Goal: Task Accomplishment & Management: Use online tool/utility

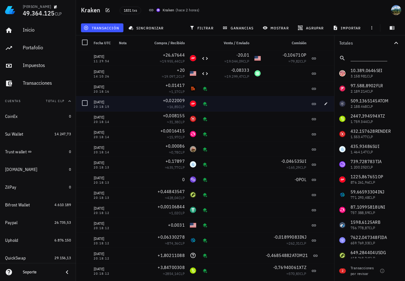
scroll to position [158, 0]
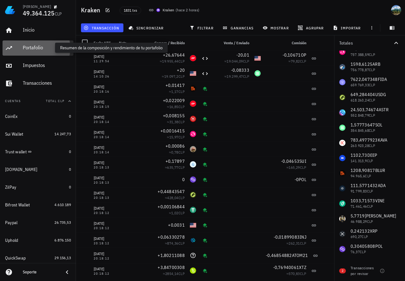
click at [35, 47] on div "Portafolio" at bounding box center [47, 48] width 48 height 6
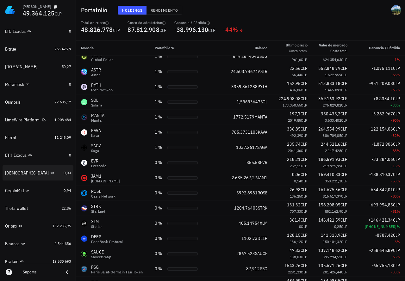
scroll to position [459, 0]
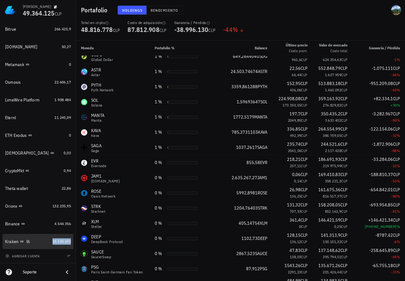
click at [57, 243] on span "19.530.693" at bounding box center [62, 241] width 18 height 5
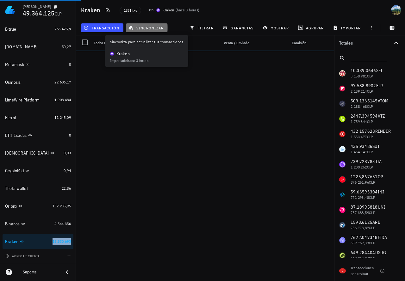
click at [142, 28] on span "sincronizar" at bounding box center [147, 27] width 34 height 5
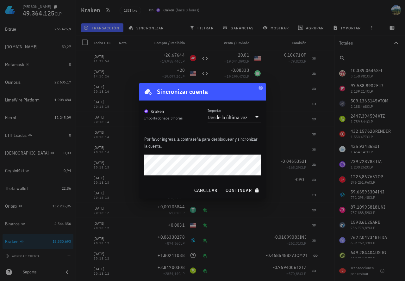
click at [223, 185] on button "continuar" at bounding box center [243, 190] width 41 height 11
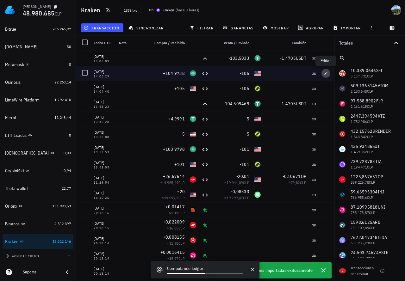
click at [327, 75] on icon "button" at bounding box center [326, 74] width 4 height 4
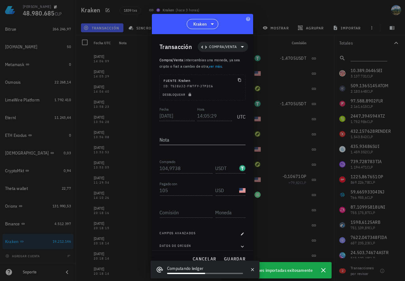
click at [159, 168] on div "Transacción Compra/Venta Compra/Venta : intercambias una moneda, ya sea cripto …" at bounding box center [202, 142] width 101 height 216
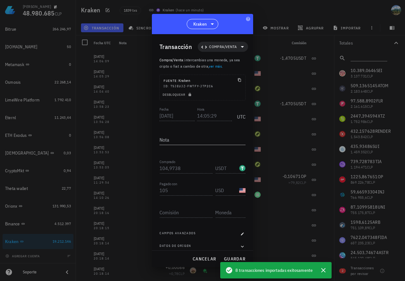
click at [158, 116] on div "Transacción Compra/Venta Compra/Venta : intercambias una moneda, ya sea cripto …" at bounding box center [202, 142] width 101 height 216
click at [152, 168] on div "Transacción Compra/Venta Compra/Venta : intercambias una moneda, ya sea cripto …" at bounding box center [202, 142] width 101 height 216
click at [204, 260] on span "cancelar" at bounding box center [204, 259] width 24 height 6
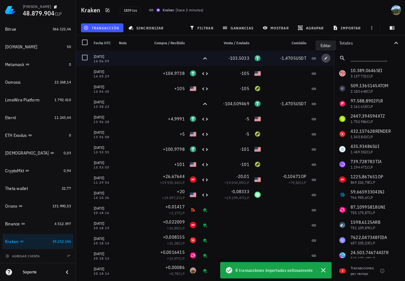
click at [325, 60] on icon "button" at bounding box center [326, 58] width 4 height 4
type input "14:06:09"
type input "103,5033"
type input "USDT"
type input "1,4705"
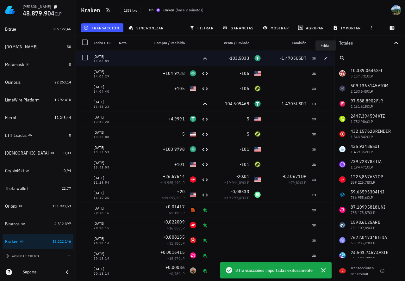
type input "USDT"
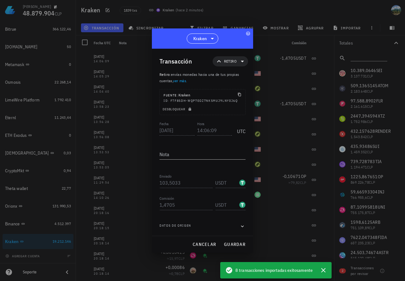
click at [148, 133] on div "Martín 48.879.904 CLP Inicio Portafolio Impuestos Transacciones Cuentas Total C…" at bounding box center [202, 140] width 405 height 281
click at [183, 129] on div "Fecha 2025-09-15 Hora 14:06:09 UTC" at bounding box center [202, 128] width 86 height 17
click at [153, 184] on div "Transacción Retiro Retiro : envías monedas hacia una de tus propias cuentas, ve…" at bounding box center [202, 142] width 101 height 187
click at [196, 244] on span "cancelar" at bounding box center [204, 245] width 24 height 6
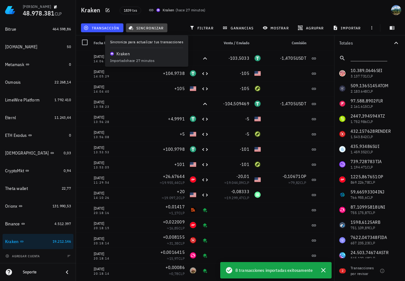
click at [147, 26] on span "sincronizar" at bounding box center [147, 27] width 34 height 5
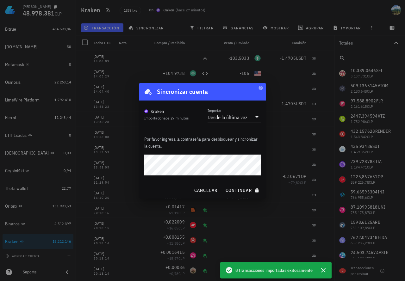
click at [223, 185] on button "continuar" at bounding box center [243, 190] width 41 height 11
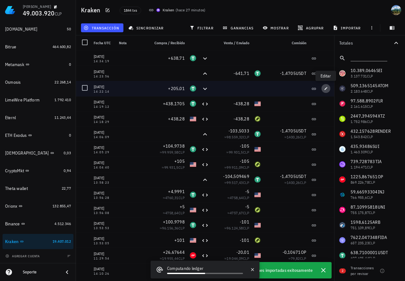
click at [325, 90] on icon "button" at bounding box center [326, 89] width 4 height 4
type input "14:22:14"
type input "205,01"
type input "USDT"
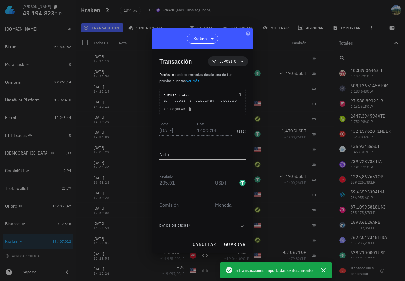
click at [156, 131] on div "Transacción Depósito Depósito : recibes monedas desde una de tus propias cuenta…" at bounding box center [202, 142] width 101 height 187
click at [158, 184] on div "Transacción Depósito Depósito : recibes monedas desde una de tus propias cuenta…" at bounding box center [202, 142] width 101 height 187
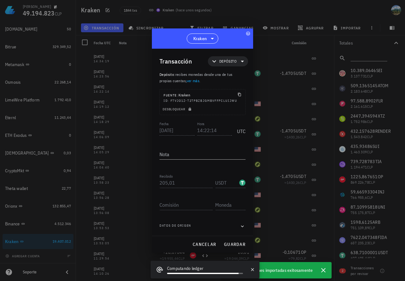
click at [270, 58] on div at bounding box center [202, 140] width 405 height 281
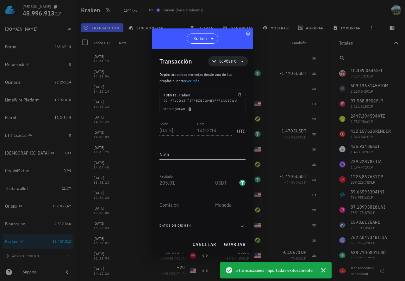
click at [139, 174] on div at bounding box center [202, 140] width 405 height 281
drag, startPoint x: 201, startPoint y: 243, endPoint x: 193, endPoint y: 232, distance: 13.1
click at [201, 242] on span "cancelar" at bounding box center [204, 245] width 24 height 6
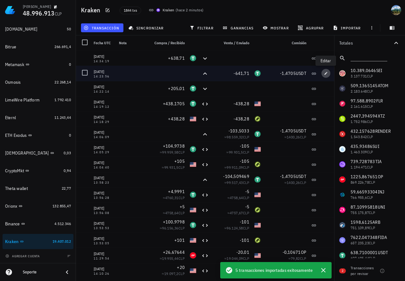
click at [325, 75] on button "button" at bounding box center [325, 73] width 9 height 9
type input "14:23:56"
type input "641,71"
type input "USDT"
type input "1,4705"
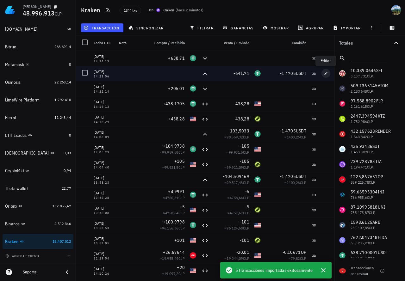
type input "USDT"
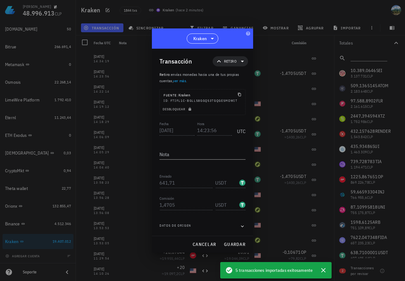
click at [190, 128] on div "Fecha 2025-09-15 Hora 14:23:56 UTC" at bounding box center [202, 128] width 86 height 17
click at [152, 129] on div "Transacción Retiro Retiro : envías monedas hacia una de tus propias cuentas, ve…" at bounding box center [202, 142] width 101 height 187
click at [153, 181] on div "Transacción Retiro Retiro : envías monedas hacia una de tus propias cuentas, ve…" at bounding box center [202, 142] width 101 height 187
click at [196, 245] on span "cancelar" at bounding box center [204, 245] width 24 height 6
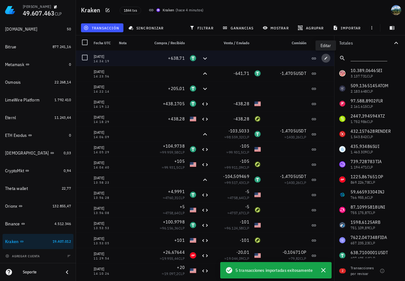
click at [326, 59] on icon "button" at bounding box center [326, 58] width 3 height 3
type input "14:34:19"
type input "638,71"
type input "USDT"
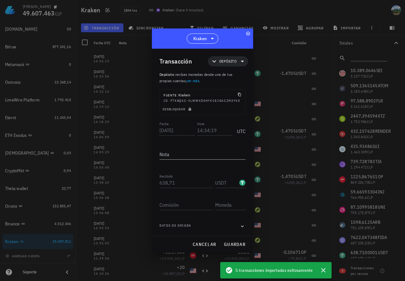
click at [153, 130] on div "Transacción Depósito Depósito : recibes monedas desde una de tus propias cuenta…" at bounding box center [202, 142] width 101 height 187
click at [154, 184] on div "Transacción Depósito Depósito : recibes monedas desde una de tus propias cuenta…" at bounding box center [202, 142] width 101 height 187
click at [202, 244] on span "cancelar" at bounding box center [204, 245] width 24 height 6
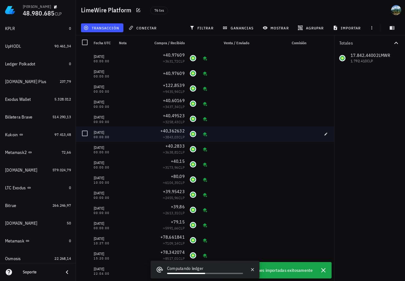
scroll to position [284, 0]
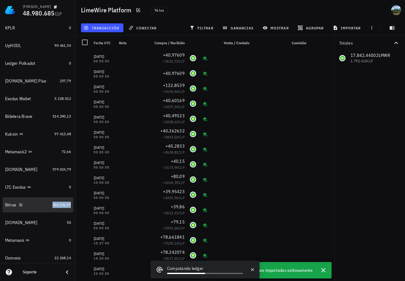
click at [53, 205] on span "266.246,97" at bounding box center [62, 205] width 18 height 5
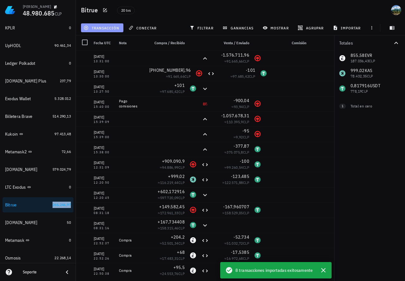
click at [109, 29] on span "transacción" at bounding box center [102, 27] width 34 height 5
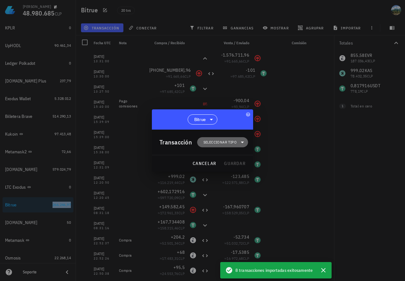
click at [212, 143] on span "Seleccionar tipo" at bounding box center [219, 142] width 33 height 6
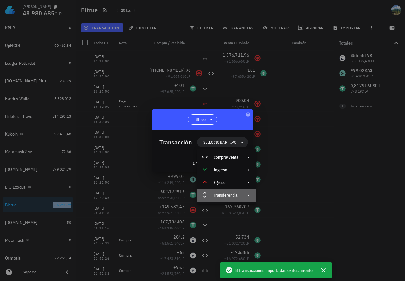
click at [222, 197] on div "Transferencia" at bounding box center [226, 195] width 25 height 5
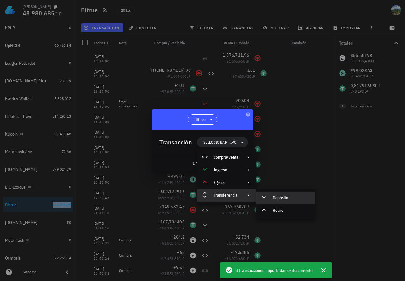
click at [289, 199] on div "Depósito" at bounding box center [292, 198] width 38 height 5
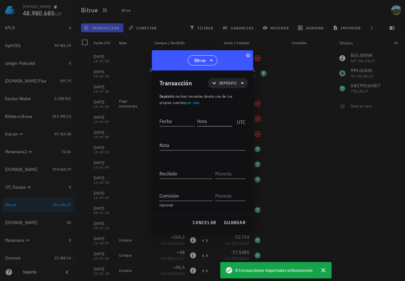
click at [206, 127] on div "Hora" at bounding box center [216, 120] width 38 height 16
click at [204, 123] on input "Hora" at bounding box center [214, 121] width 35 height 10
paste input "14:05:29"
drag, startPoint x: 210, startPoint y: 122, endPoint x: 214, endPoint y: 123, distance: 3.4
click at [217, 122] on input "14:05:29" at bounding box center [214, 121] width 36 height 10
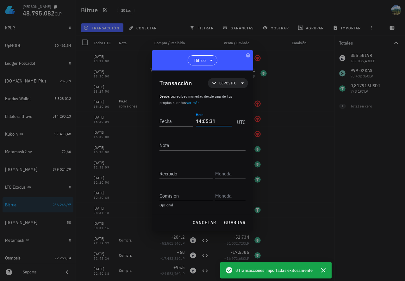
type input "14:05:31"
click at [183, 124] on input "Fecha" at bounding box center [176, 121] width 34 height 10
paste input "[DATE]"
type input "[DATE]"
click at [178, 172] on input "Recibido" at bounding box center [185, 174] width 53 height 10
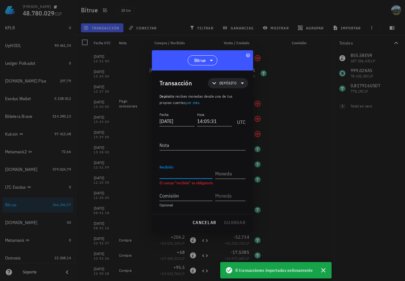
paste input "104,9738"
type input "104,9738"
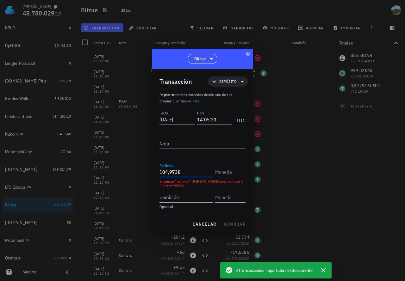
click at [223, 173] on input "text" at bounding box center [229, 172] width 29 height 10
paste input "USDT"
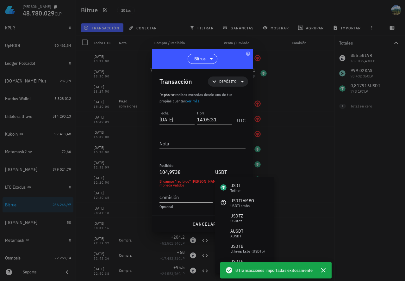
type input "USDT"
click at [200, 172] on input "104,9738" at bounding box center [185, 172] width 53 height 10
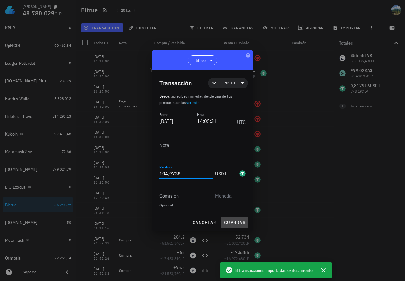
click at [234, 224] on span "guardar" at bounding box center [235, 223] width 22 height 6
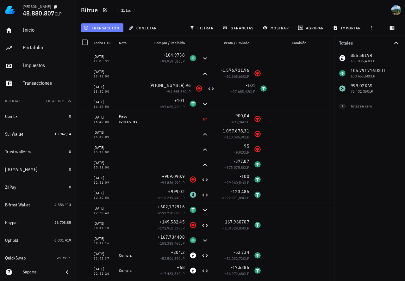
click at [106, 29] on span "transacción" at bounding box center [102, 27] width 34 height 5
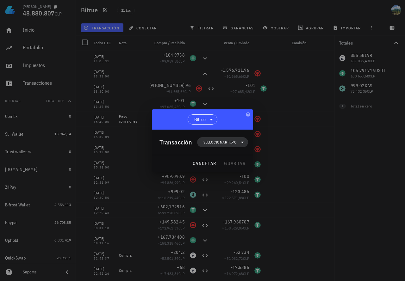
click at [209, 141] on span "Seleccionar tipo" at bounding box center [219, 142] width 33 height 6
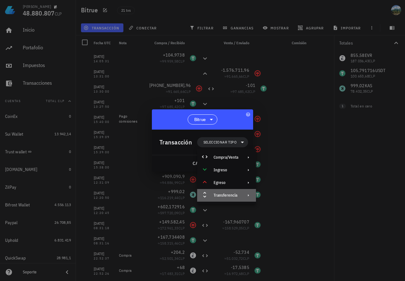
click at [231, 196] on div "Transferencia" at bounding box center [226, 195] width 25 height 5
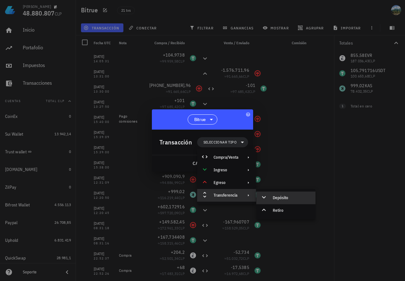
click at [278, 195] on div "Depósito" at bounding box center [285, 198] width 59 height 13
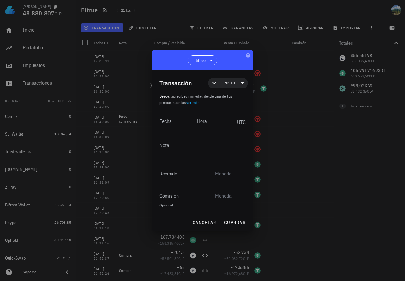
click at [181, 116] on div "Fecha" at bounding box center [178, 120] width 38 height 16
click at [178, 122] on input "Fecha" at bounding box center [177, 121] width 36 height 10
paste input "[DATE]"
type input "[DATE]"
click at [214, 121] on input "Hora" at bounding box center [214, 121] width 35 height 10
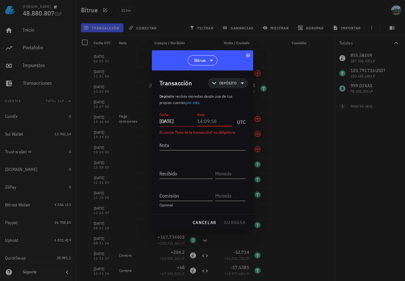
paste input "14:06:09"
drag, startPoint x: 210, startPoint y: 120, endPoint x: 217, endPoint y: 120, distance: 7.0
click at [217, 120] on input "14:06:09" at bounding box center [214, 121] width 36 height 10
type input "14:06:11"
click at [183, 175] on input "Recibido" at bounding box center [185, 174] width 53 height 10
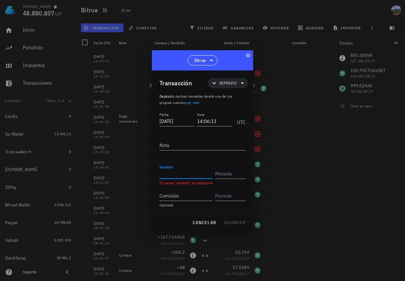
paste input "103,5033"
type input "103,5033"
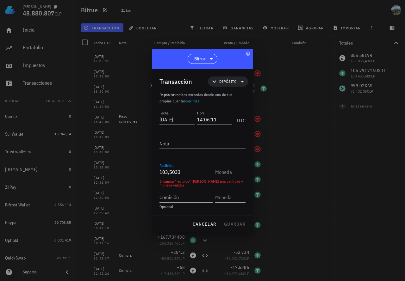
click at [224, 173] on input "text" at bounding box center [229, 172] width 29 height 10
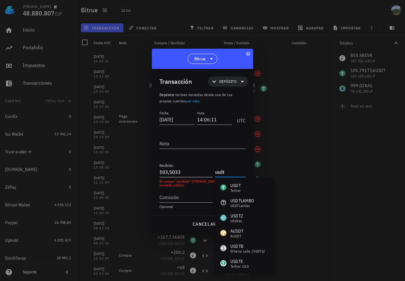
click at [198, 175] on input "103,5033" at bounding box center [185, 172] width 53 height 10
type input "USDT"
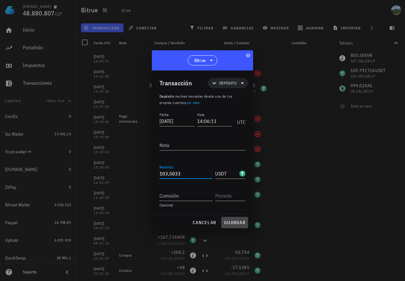
click at [231, 223] on span "guardar" at bounding box center [235, 223] width 22 height 6
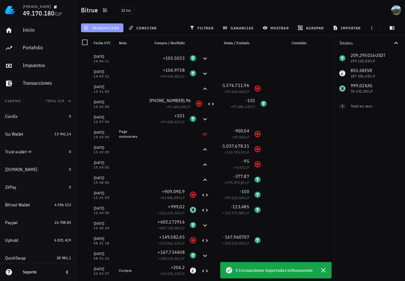
click at [112, 26] on span "transacción" at bounding box center [102, 27] width 34 height 5
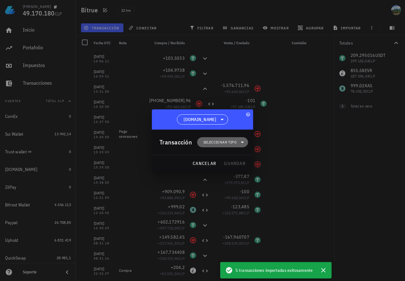
click at [213, 141] on span "Seleccionar tipo" at bounding box center [219, 142] width 33 height 6
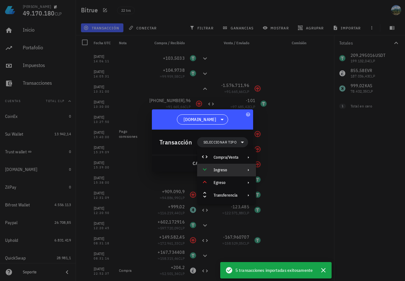
click at [228, 171] on div "Ingreso" at bounding box center [226, 170] width 25 height 5
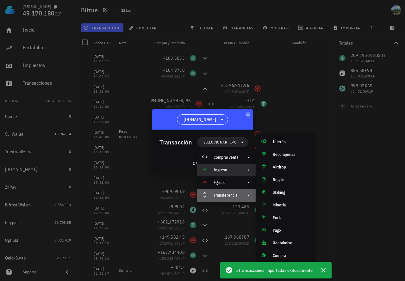
click at [226, 195] on div "Transferencia" at bounding box center [226, 195] width 25 height 5
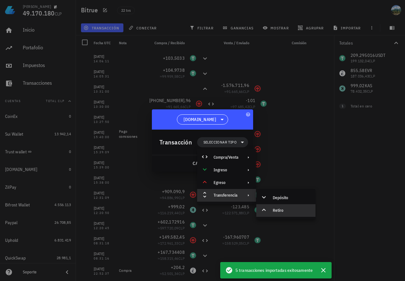
click at [287, 211] on div "Retiro" at bounding box center [292, 210] width 38 height 5
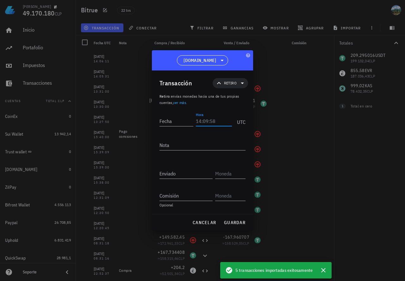
click at [204, 124] on input "Hora" at bounding box center [214, 121] width 36 height 10
paste input "14:22:14"
type input "14:22:12"
click at [176, 122] on input "Fecha" at bounding box center [177, 121] width 36 height 10
paste input "[DATE]"
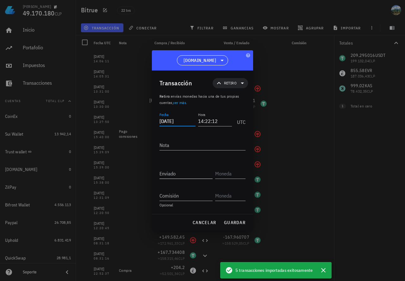
type input "[DATE]"
click at [169, 174] on input "Enviado" at bounding box center [185, 174] width 53 height 10
paste input "205,01"
type input "205,01"
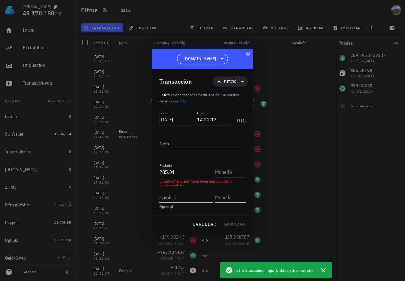
click at [221, 174] on input "text" at bounding box center [229, 172] width 29 height 10
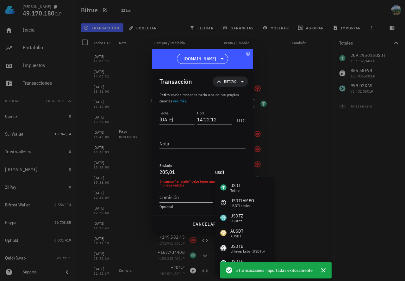
type input "USDT"
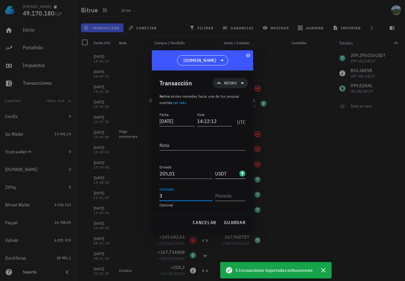
type input "3"
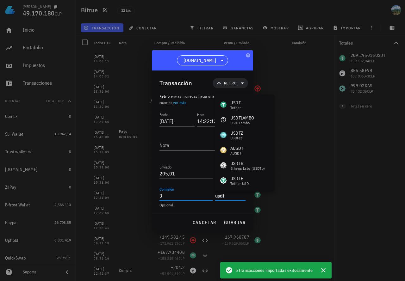
click at [187, 198] on input "3" at bounding box center [185, 196] width 53 height 10
type input "USDT"
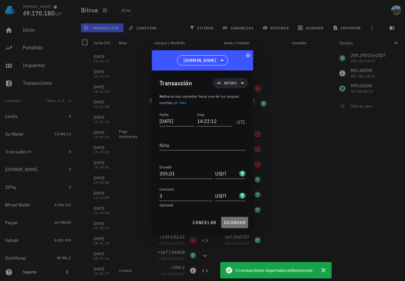
click at [238, 222] on span "guardar" at bounding box center [235, 223] width 22 height 6
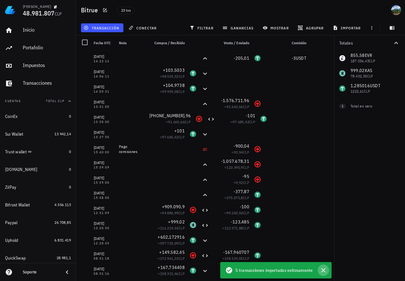
click at [323, 273] on icon "button" at bounding box center [324, 271] width 8 height 8
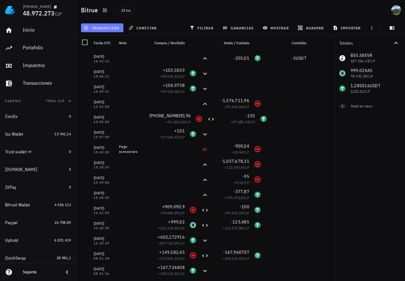
click at [113, 28] on span "transacción" at bounding box center [102, 27] width 34 height 5
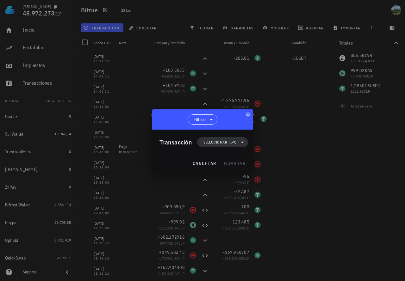
click at [215, 143] on span "Seleccionar tipo" at bounding box center [219, 142] width 33 height 6
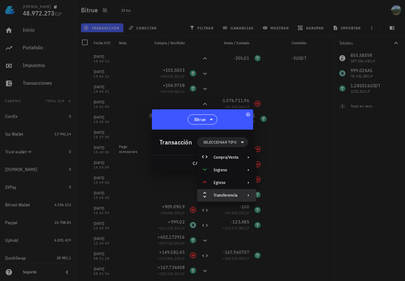
click at [228, 195] on div "Transferencia" at bounding box center [226, 195] width 25 height 5
click at [275, 200] on div "Depósito" at bounding box center [292, 198] width 38 height 5
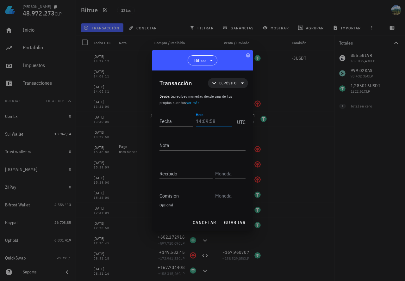
click at [203, 122] on input "Hora" at bounding box center [214, 121] width 36 height 10
paste input "14:23:56"
type input "14:23:57"
click at [179, 122] on input "Fecha" at bounding box center [176, 121] width 35 height 10
paste input "[DATE]"
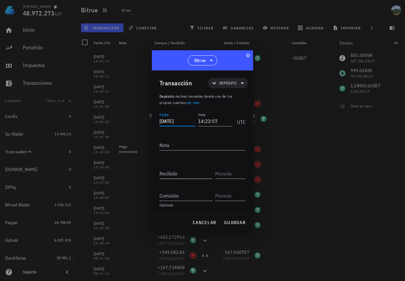
type input "[DATE]"
click at [183, 174] on input "Recibido" at bounding box center [185, 174] width 53 height 10
paste input "641,71"
type input "641,71"
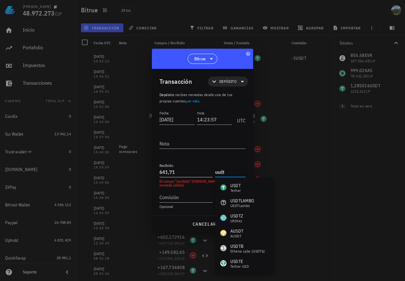
click at [193, 170] on input "641,71" at bounding box center [185, 172] width 53 height 10
type input "USDT"
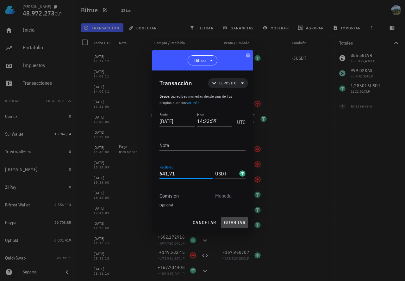
click at [240, 226] on button "guardar" at bounding box center [234, 222] width 27 height 11
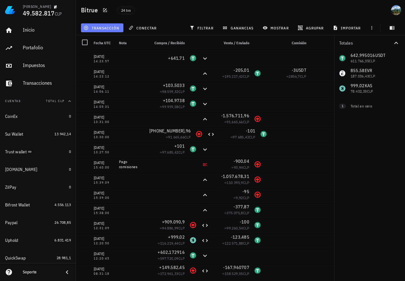
click at [117, 31] on button "transacción" at bounding box center [102, 27] width 42 height 9
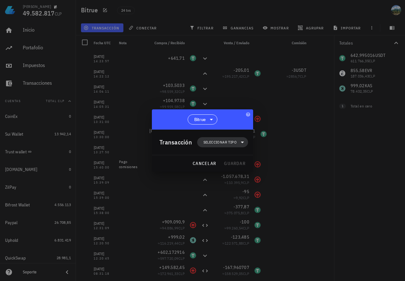
click at [213, 145] on span "Seleccionar tipo" at bounding box center [219, 142] width 33 height 6
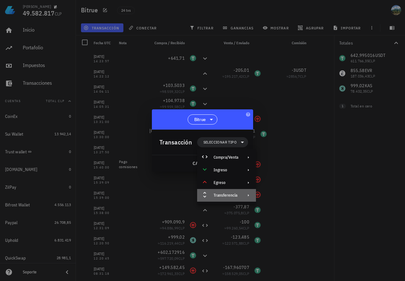
click at [221, 196] on div "Transferencia" at bounding box center [226, 195] width 25 height 5
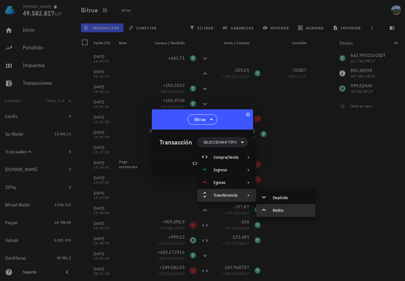
drag, startPoint x: 279, startPoint y: 210, endPoint x: 274, endPoint y: 205, distance: 7.2
click at [279, 210] on div "Retiro" at bounding box center [292, 210] width 38 height 5
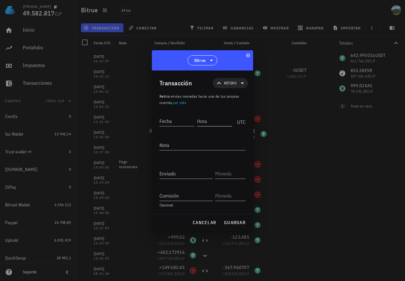
click at [209, 123] on input "Hora" at bounding box center [214, 121] width 35 height 10
paste input "14:34:19"
type input "14:34:17"
click at [183, 120] on input "Fecha" at bounding box center [177, 121] width 36 height 10
paste input "[DATE]"
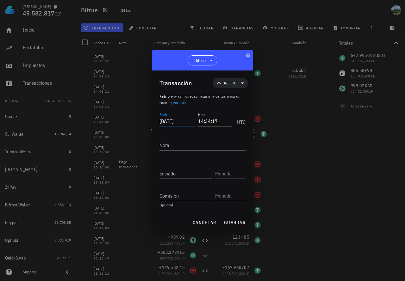
type input "[DATE]"
click at [182, 172] on input "Enviado" at bounding box center [185, 174] width 53 height 10
paste input "638,71"
type input "638,71"
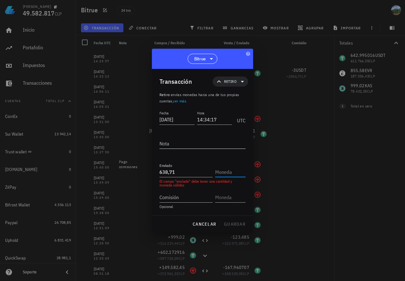
type input "i"
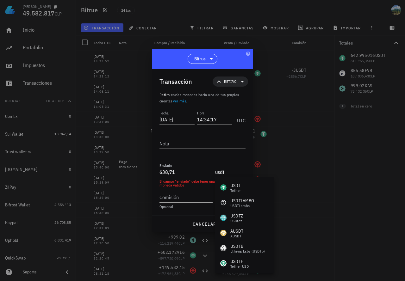
click at [194, 176] on input "638,71" at bounding box center [185, 172] width 53 height 10
type input "USDT"
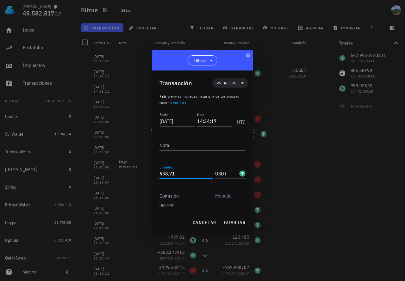
click at [179, 197] on input "Comisión" at bounding box center [185, 196] width 53 height 10
type input "3"
click at [235, 197] on input "text" at bounding box center [229, 196] width 29 height 10
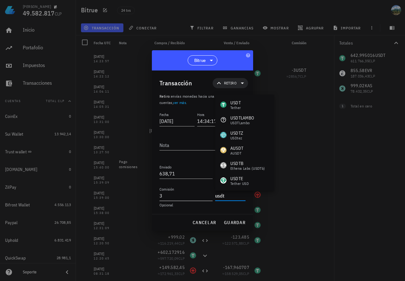
click at [202, 197] on input "3" at bounding box center [185, 196] width 53 height 10
type input "USDT"
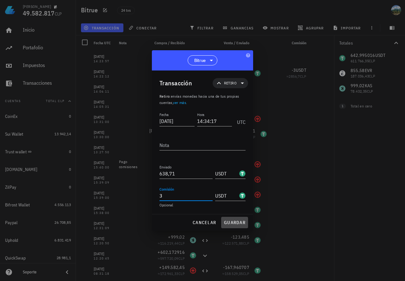
drag, startPoint x: 230, startPoint y: 224, endPoint x: 227, endPoint y: 219, distance: 5.1
click at [230, 224] on span "guardar" at bounding box center [235, 223] width 22 height 6
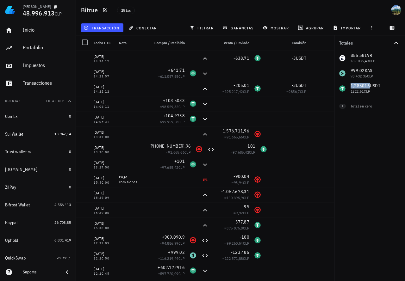
drag, startPoint x: 351, startPoint y: 85, endPoint x: 369, endPoint y: 86, distance: 18.1
click at [369, 86] on div "855,58 EVR 187.036,43 CLP 999,02 KAS 78.432,35 CLP 1,285016 USDT 1222,61 CLP 0 …" at bounding box center [369, 74] width 71 height 46
copy span "1,285016"
click at [103, 29] on span "transacción" at bounding box center [102, 27] width 34 height 5
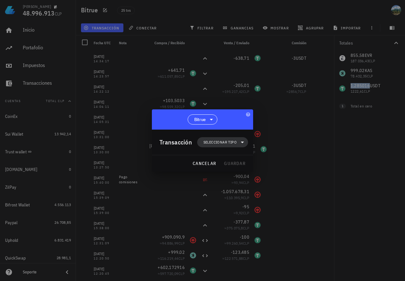
click at [221, 144] on span "Seleccionar tipo" at bounding box center [219, 142] width 33 height 6
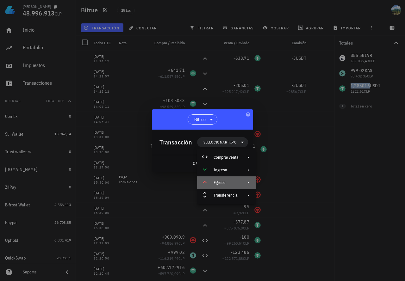
click at [228, 181] on div "Egreso" at bounding box center [226, 182] width 25 height 5
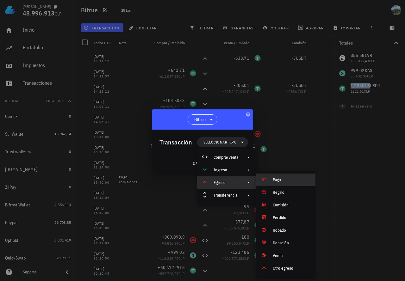
click at [277, 180] on div "Pago" at bounding box center [292, 180] width 38 height 5
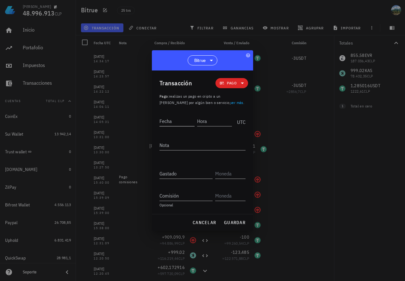
click at [169, 116] on div "Fecha" at bounding box center [176, 121] width 35 height 10
type input "[DATE]"
type input "14:38:00"
click at [167, 177] on input "Gastado" at bounding box center [185, 174] width 53 height 10
paste input "1,285016"
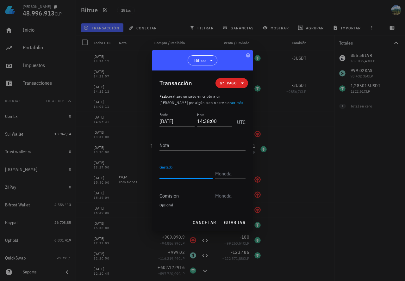
type input "1,285016"
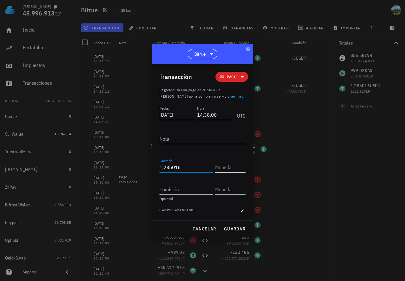
click at [230, 169] on input "text" at bounding box center [229, 167] width 29 height 10
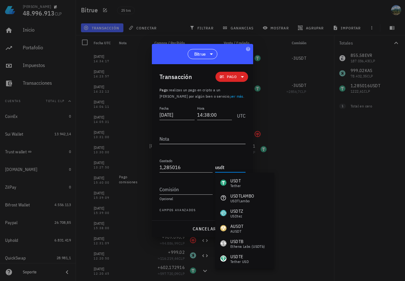
click at [190, 137] on textarea "Nota" at bounding box center [202, 139] width 86 height 10
type input "USDT"
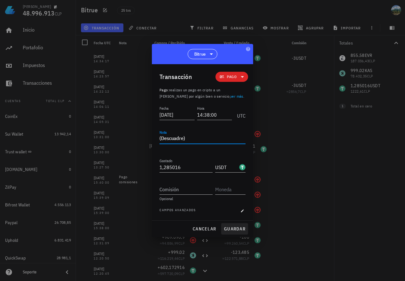
type textarea "(Descuadre)"
drag, startPoint x: 232, startPoint y: 231, endPoint x: 223, endPoint y: 217, distance: 16.2
click at [232, 231] on span "guardar" at bounding box center [235, 229] width 22 height 6
